Goal: Task Accomplishment & Management: Complete application form

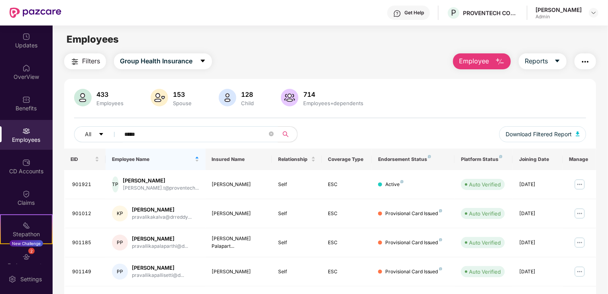
click at [466, 66] on button "Employee" at bounding box center [482, 61] width 58 height 16
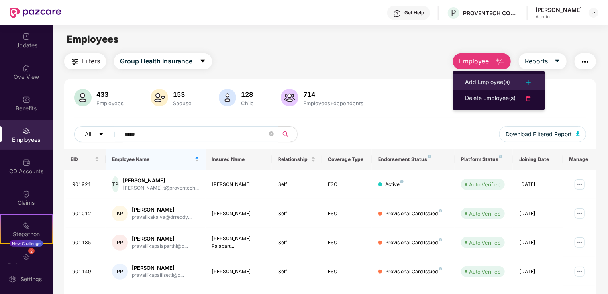
click at [487, 85] on div "Add Employee(s)" at bounding box center [487, 83] width 45 height 10
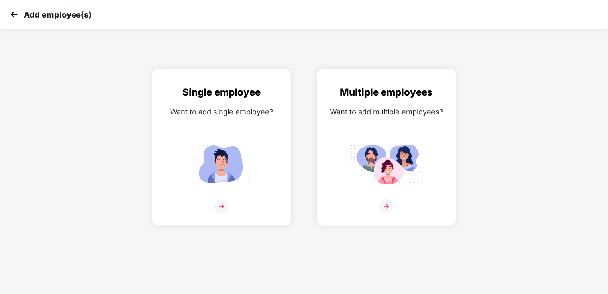
click at [417, 131] on div "Multiple employees Want to add multiple employees?" at bounding box center [386, 154] width 123 height 139
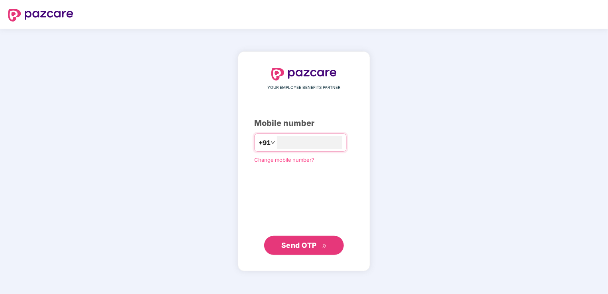
type input "**********"
click at [306, 245] on span "Send OTP" at bounding box center [298, 245] width 35 height 8
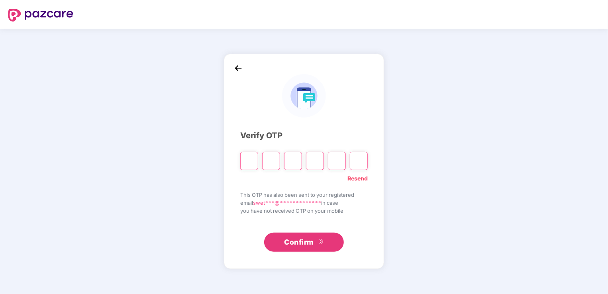
type input "*"
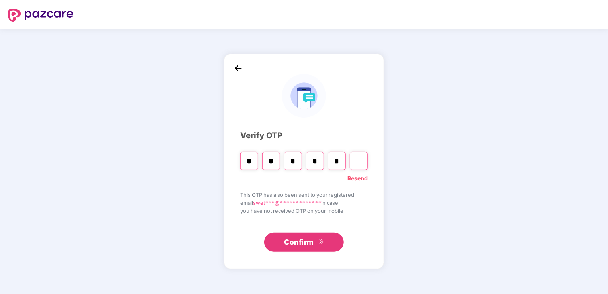
type input "*"
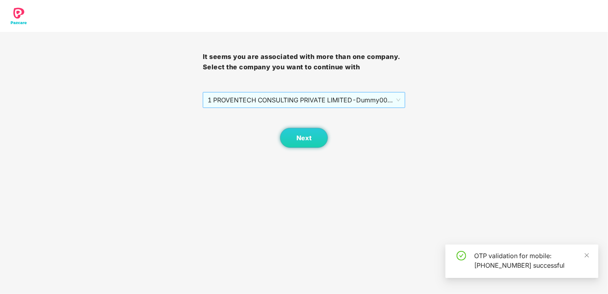
click at [360, 101] on span "1 PROVENTECH CONSULTING PRIVATE LIMITED - Dummy001 - ADMIN" at bounding box center [303, 99] width 193 height 15
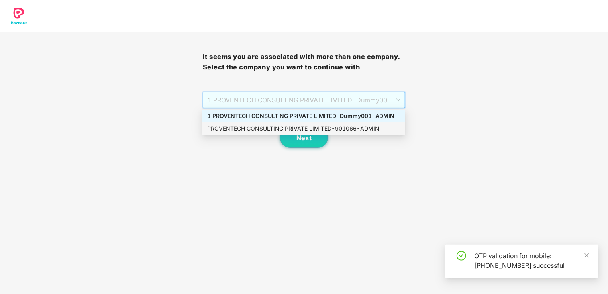
click at [344, 130] on div "PROVENTECH CONSULTING PRIVATE LIMITED - 901066 - ADMIN" at bounding box center [303, 128] width 193 height 9
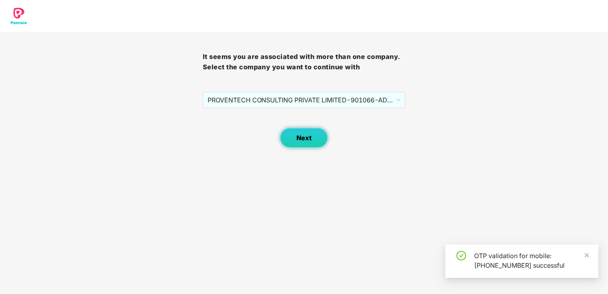
click at [304, 133] on button "Next" at bounding box center [304, 138] width 48 height 20
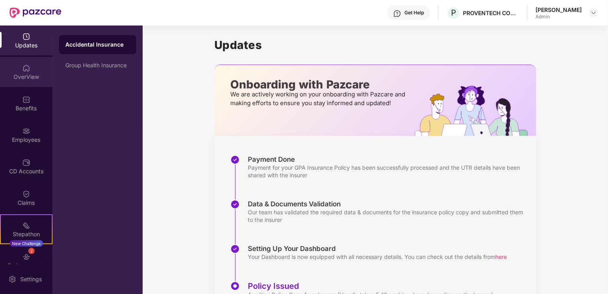
click at [25, 77] on div "OverView" at bounding box center [26, 77] width 53 height 8
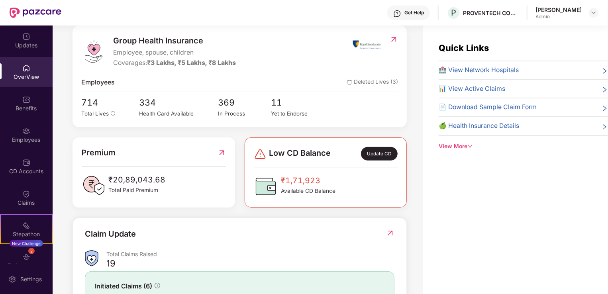
scroll to position [119, 0]
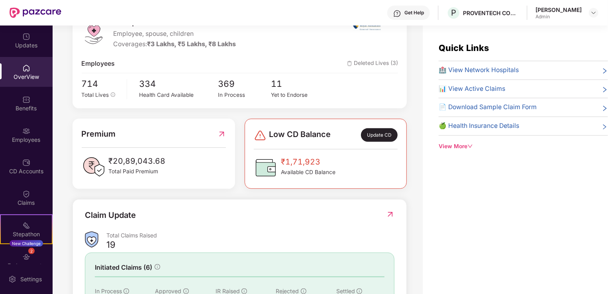
click at [28, 74] on div "OverView" at bounding box center [26, 77] width 53 height 8
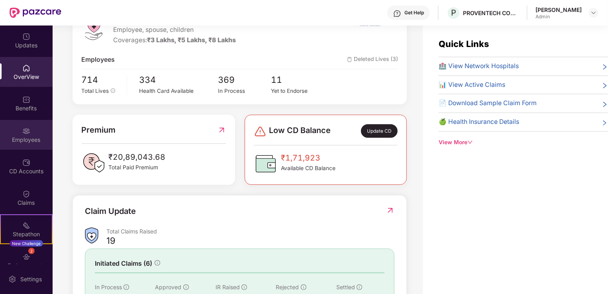
scroll to position [0, 0]
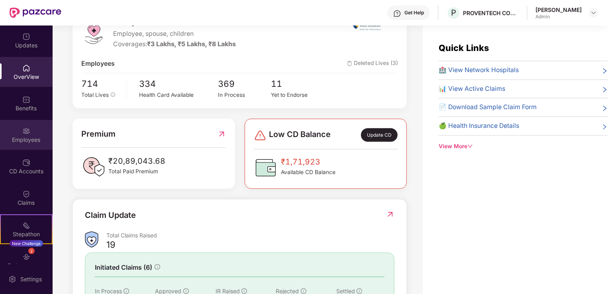
click at [27, 134] on img at bounding box center [26, 131] width 8 height 8
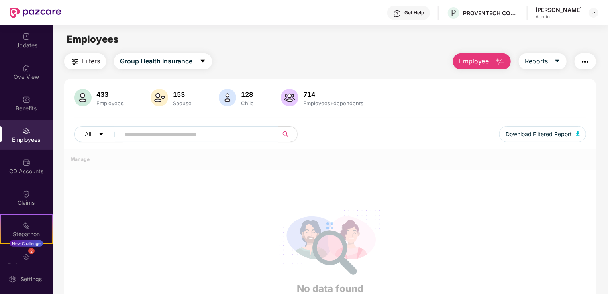
click at [499, 65] on img "button" at bounding box center [500, 62] width 10 height 10
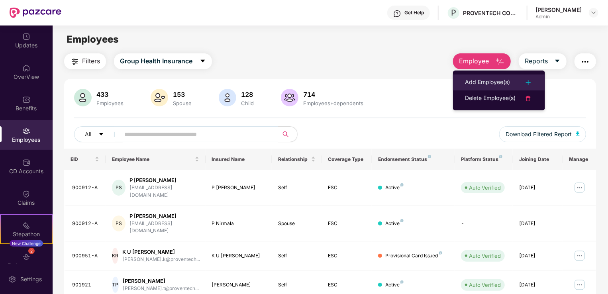
click at [498, 78] on div "Add Employee(s)" at bounding box center [487, 83] width 45 height 10
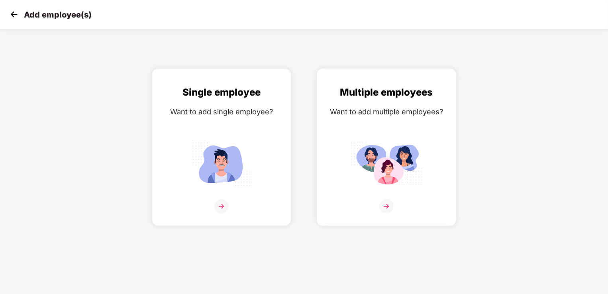
click at [384, 185] on img at bounding box center [386, 164] width 72 height 50
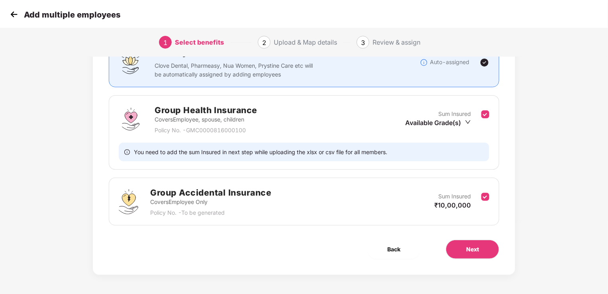
scroll to position [73, 0]
click at [461, 254] on button "Next" at bounding box center [472, 249] width 53 height 19
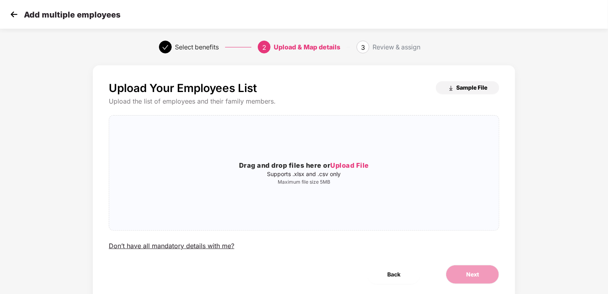
click at [466, 86] on span "Sample File" at bounding box center [471, 88] width 31 height 8
